Goal: Find specific page/section: Find specific page/section

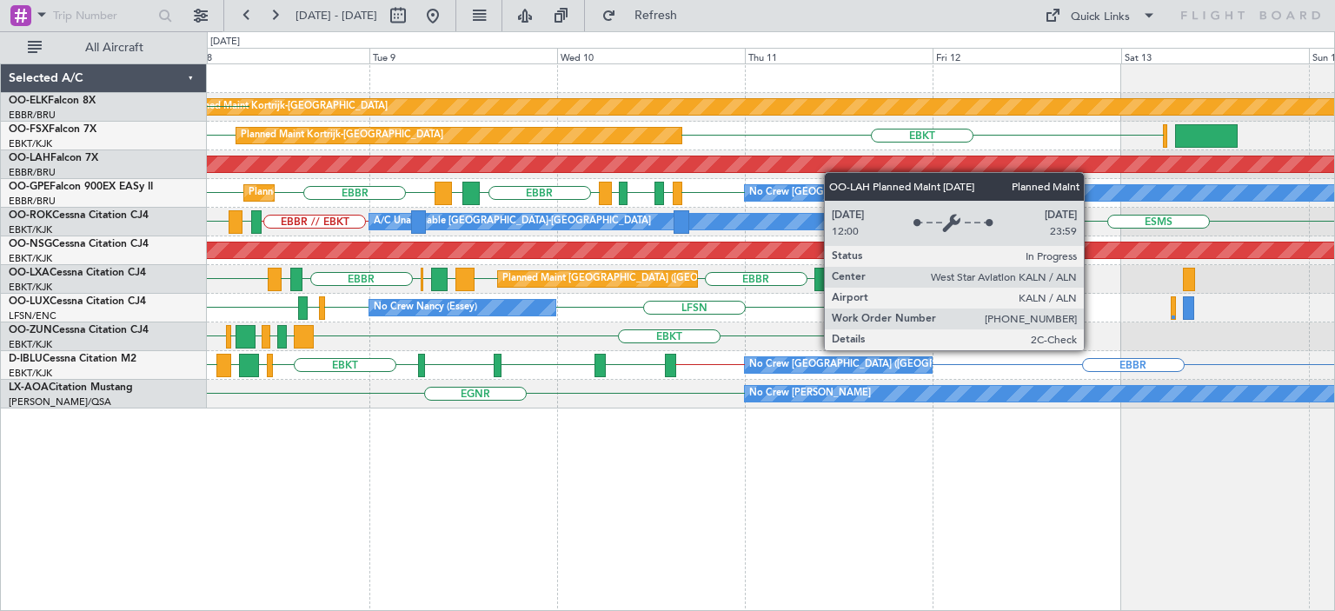
click at [620, 166] on div "Planned Maint [PERSON_NAME]-[GEOGRAPHIC_DATA][PERSON_NAME] ([GEOGRAPHIC_DATA][P…" at bounding box center [770, 164] width 1127 height 29
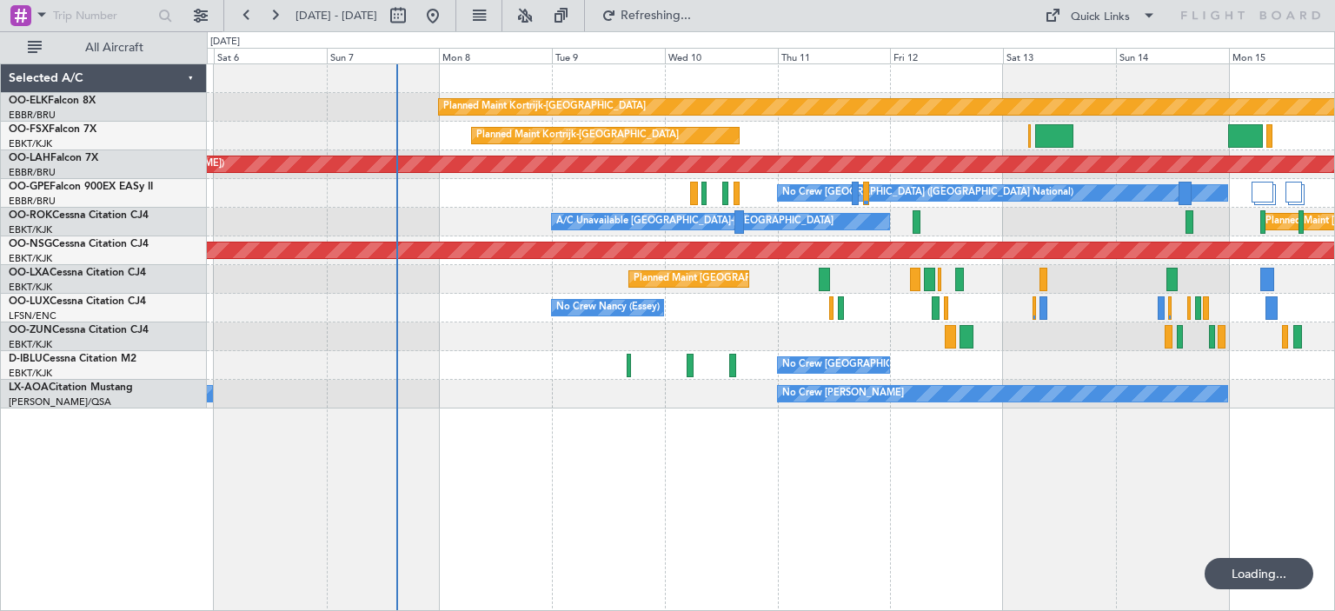
click at [736, 373] on div "Planned Maint Kortrijk-[GEOGRAPHIC_DATA] Planned Maint [GEOGRAPHIC_DATA]-[GEOGR…" at bounding box center [770, 236] width 1127 height 344
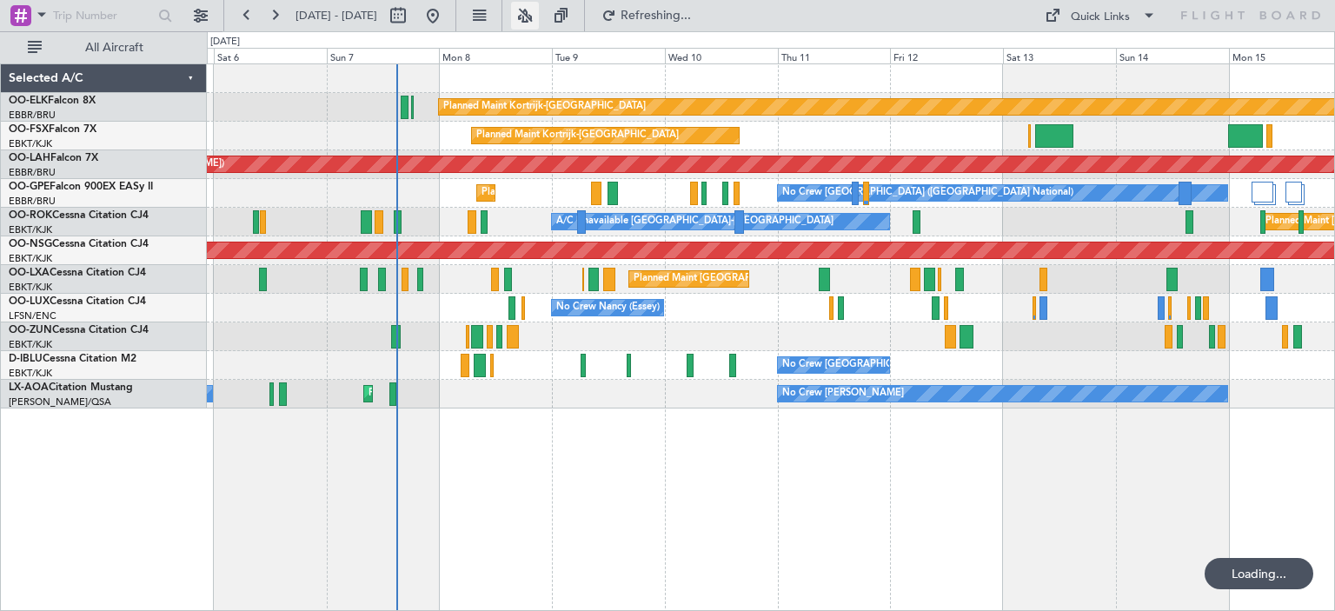
click at [539, 14] on button at bounding box center [525, 16] width 28 height 28
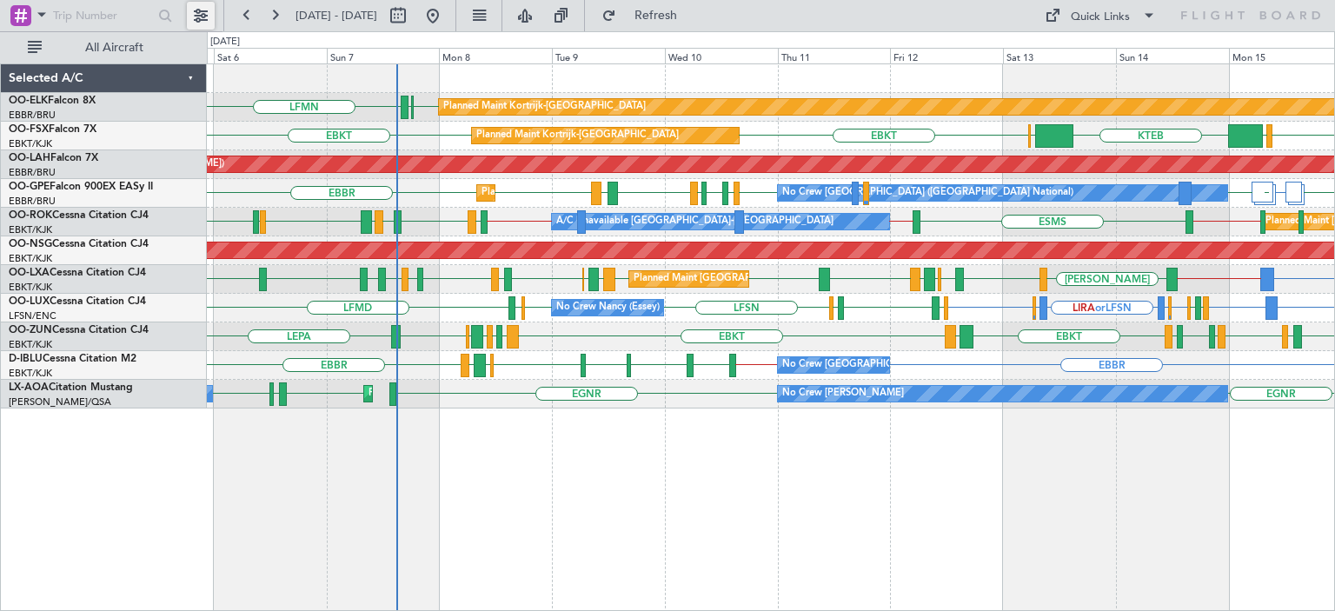
click at [196, 3] on button at bounding box center [201, 16] width 28 height 28
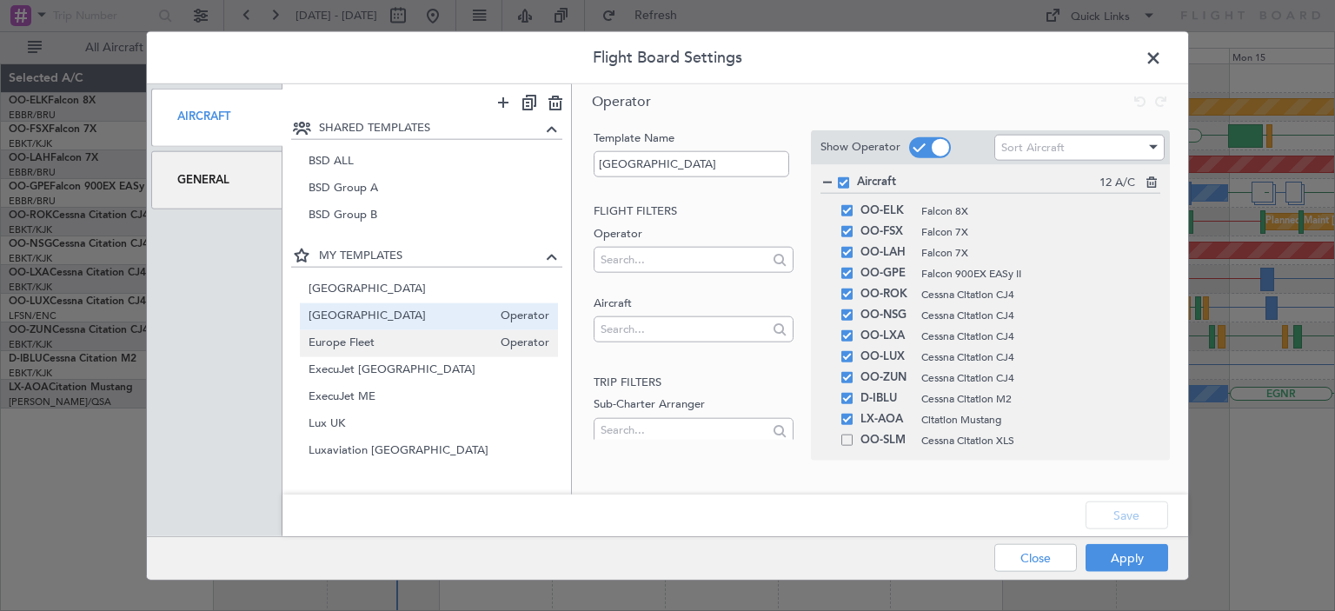
click at [352, 345] on span "Europe Fleet" at bounding box center [400, 344] width 184 height 18
type input "Europe Fleet"
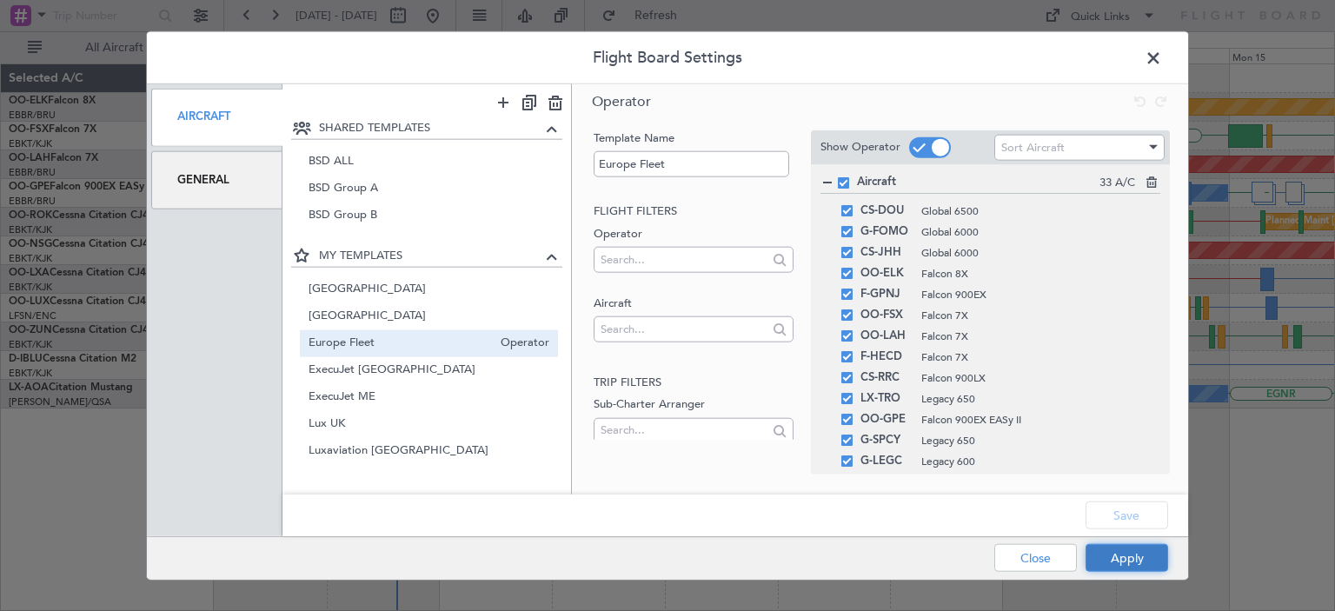
click at [1126, 552] on button "Apply" at bounding box center [1126, 558] width 83 height 28
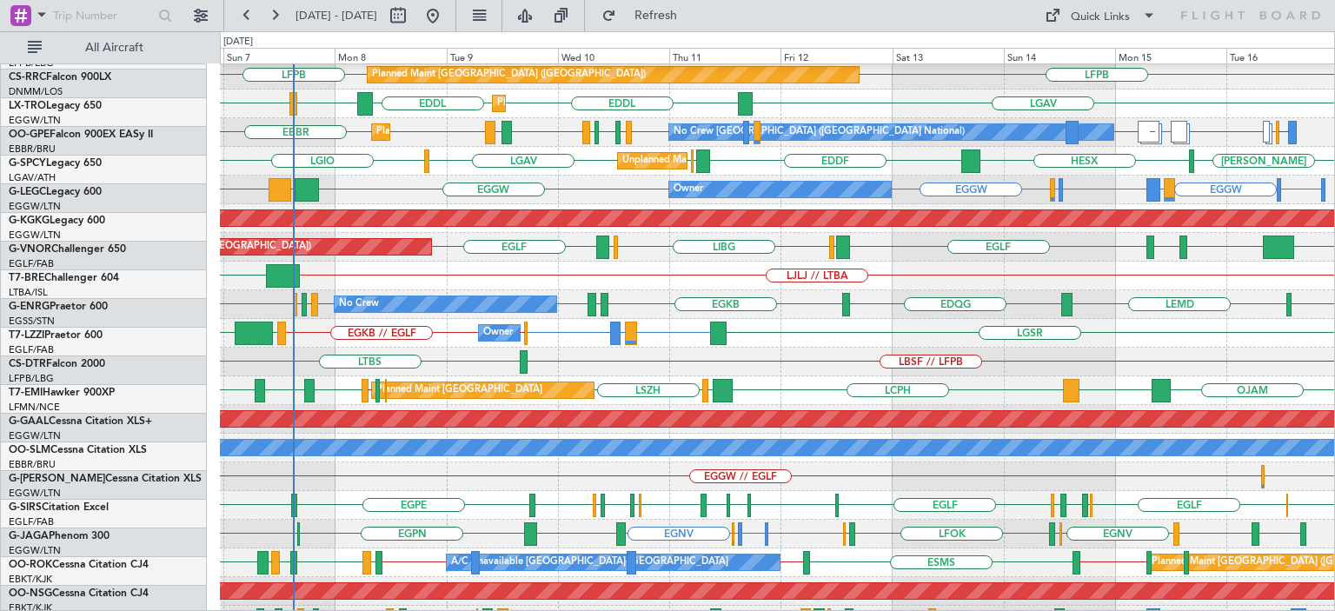
scroll to position [266, 0]
